Goal: Task Accomplishment & Management: Use online tool/utility

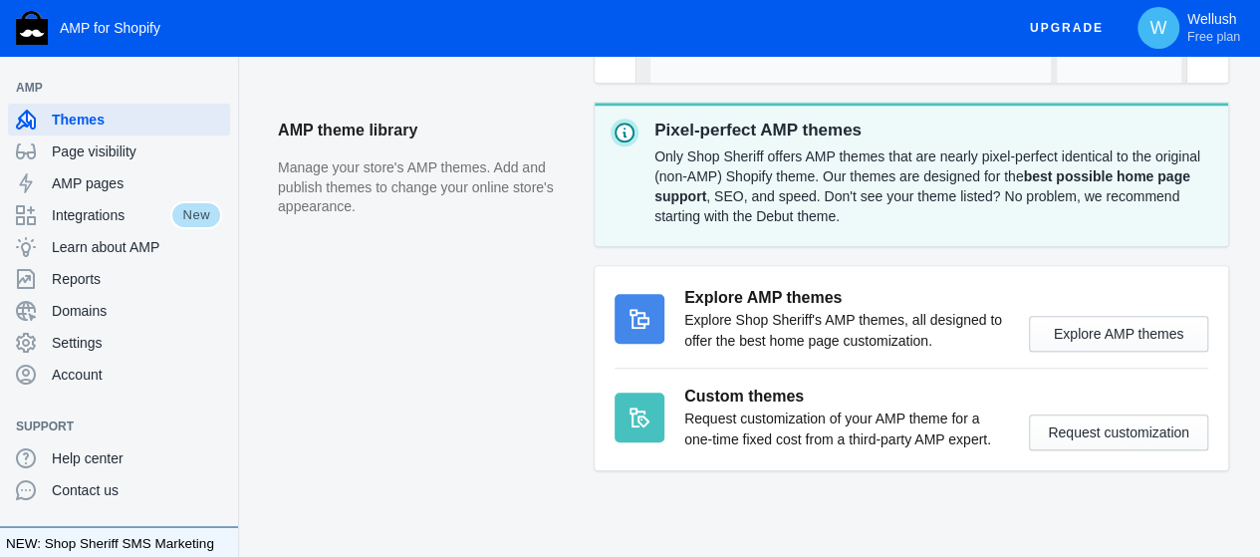
scroll to position [816, 0]
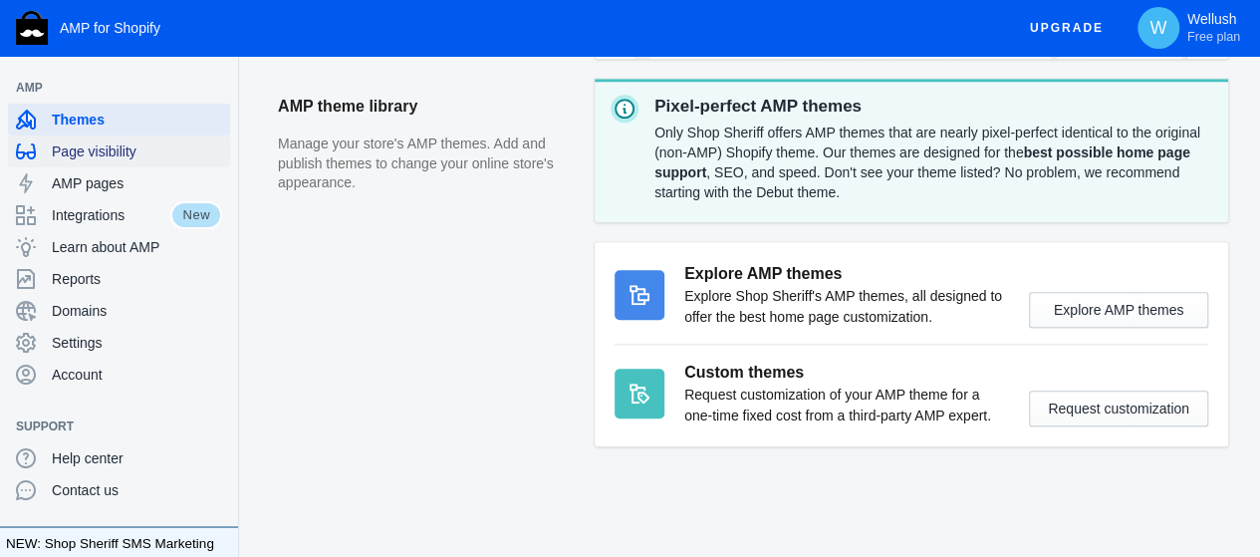
click at [110, 151] on span "Page visibility" at bounding box center [137, 151] width 170 height 20
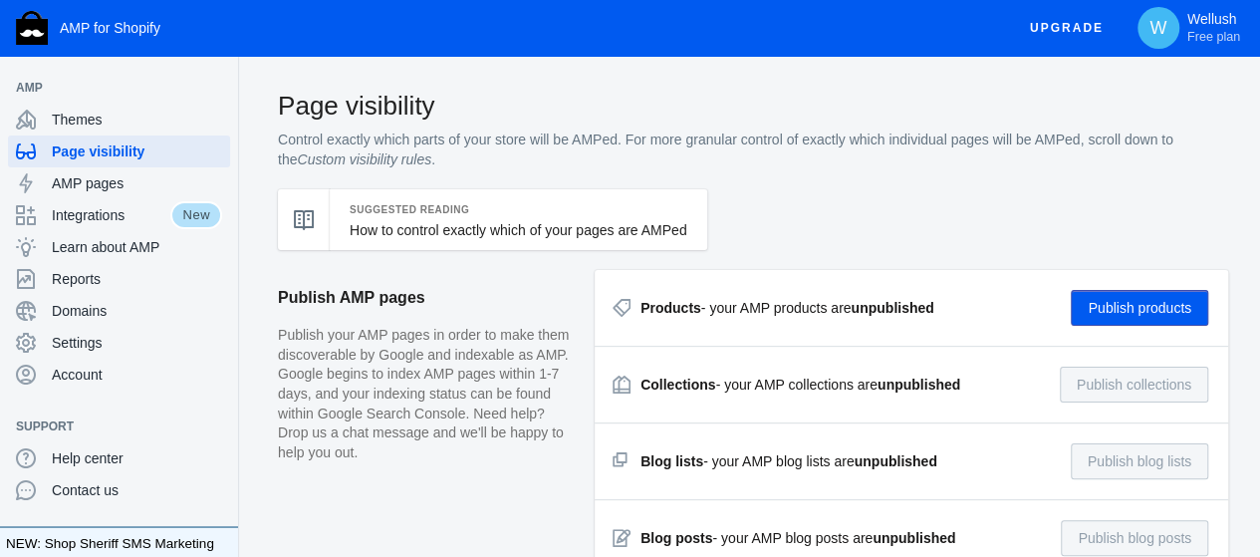
click at [1136, 296] on button "Publish products" at bounding box center [1140, 308] width 138 height 36
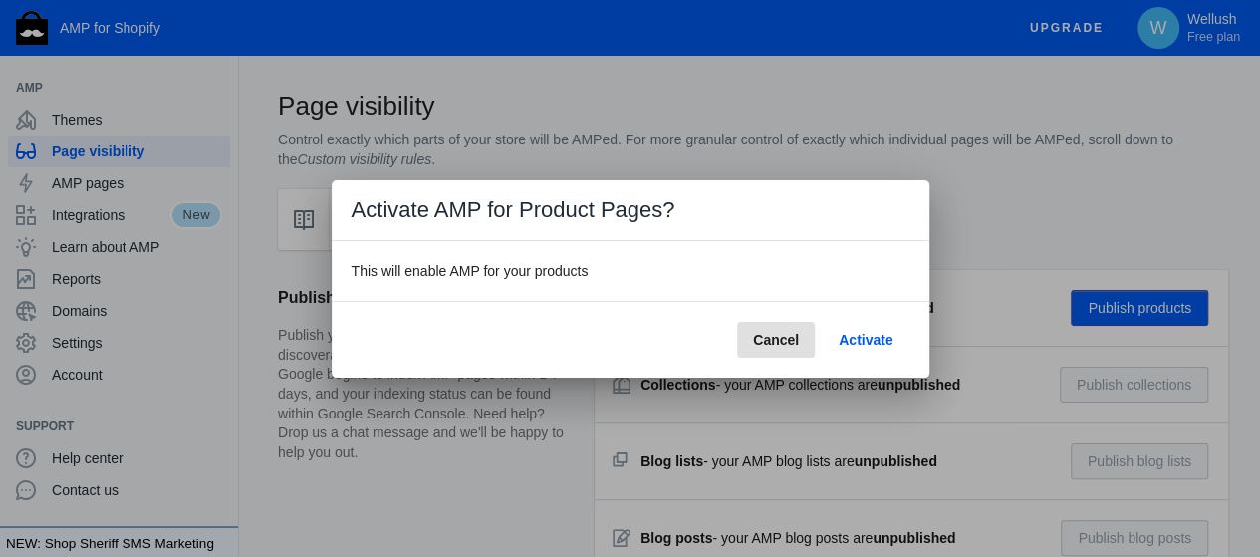
click at [891, 332] on span "Activate" at bounding box center [866, 340] width 54 height 16
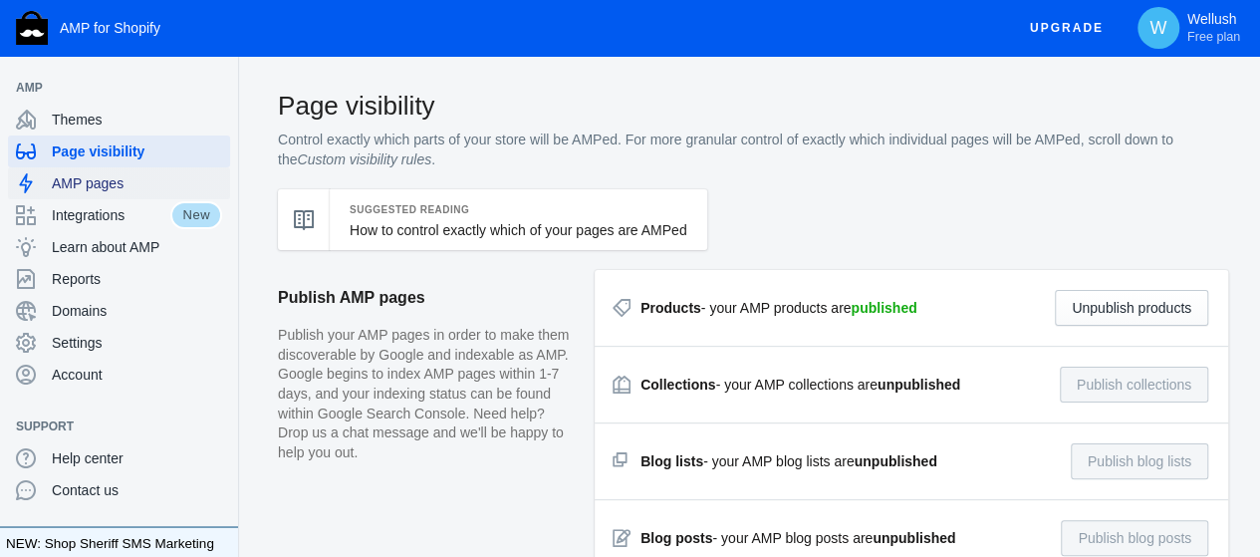
click at [147, 193] on div "AMP pages" at bounding box center [119, 183] width 206 height 32
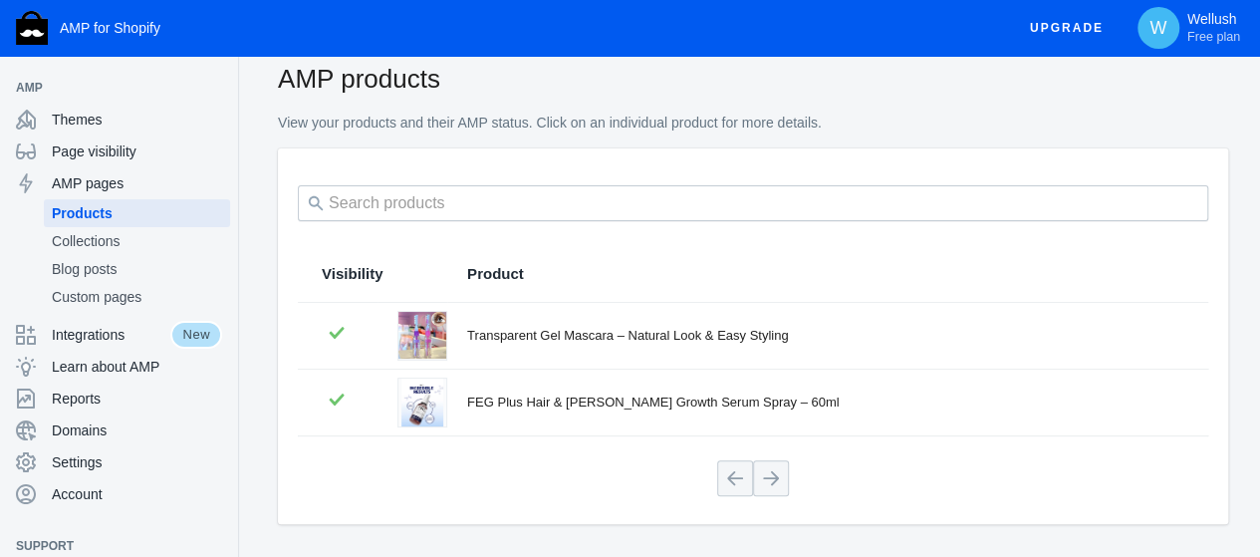
scroll to position [84, 0]
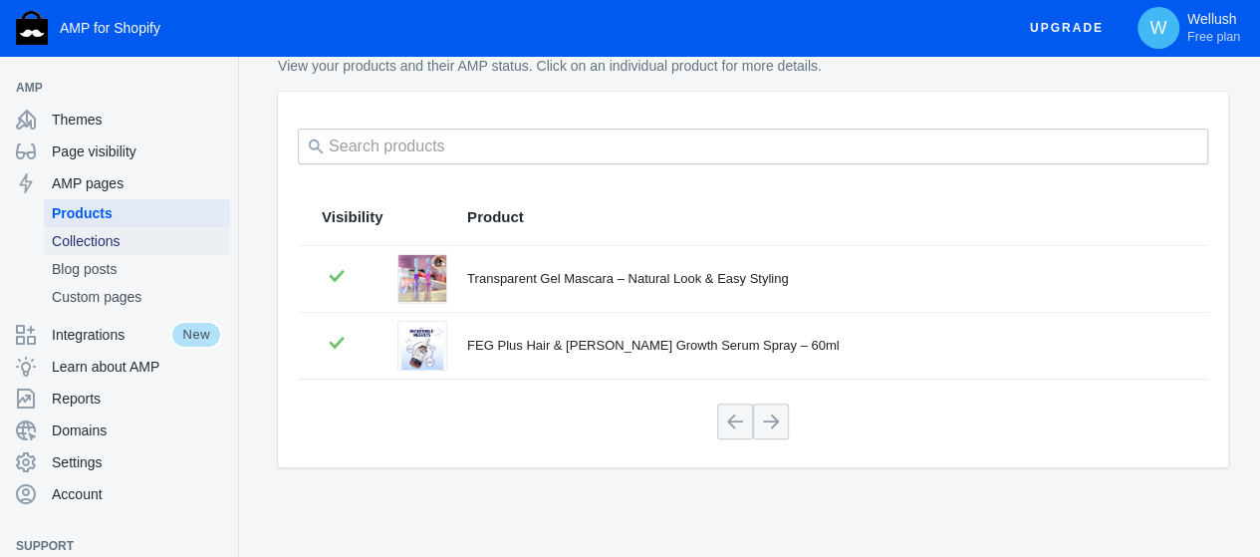
click at [116, 242] on span "Collections" at bounding box center [137, 241] width 170 height 20
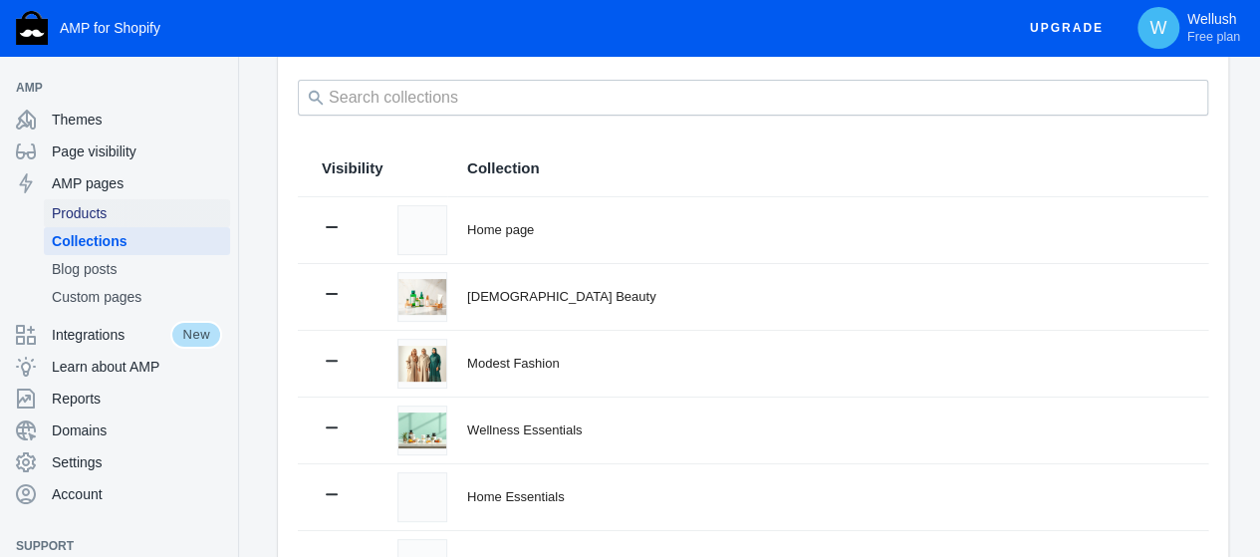
click at [104, 207] on span "Products" at bounding box center [137, 213] width 170 height 20
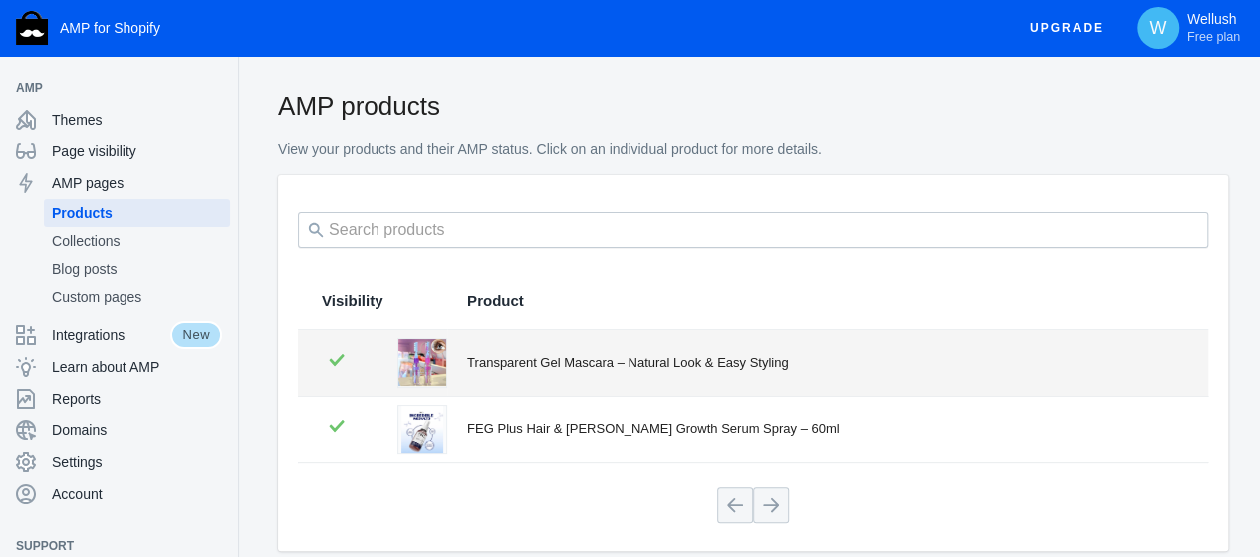
click at [500, 359] on div "Transparent Gel Mascara – Natural Look & Easy Styling" at bounding box center [825, 363] width 717 height 20
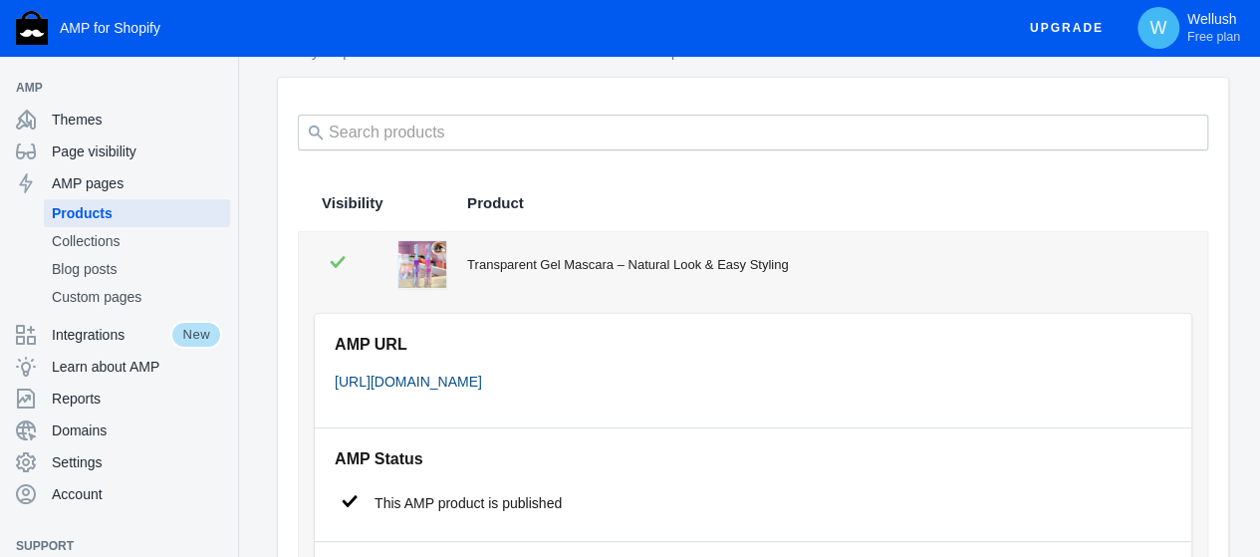
scroll to position [100, 0]
click at [482, 376] on link "[URL][DOMAIN_NAME]" at bounding box center [408, 380] width 147 height 16
